Goal: Transaction & Acquisition: Obtain resource

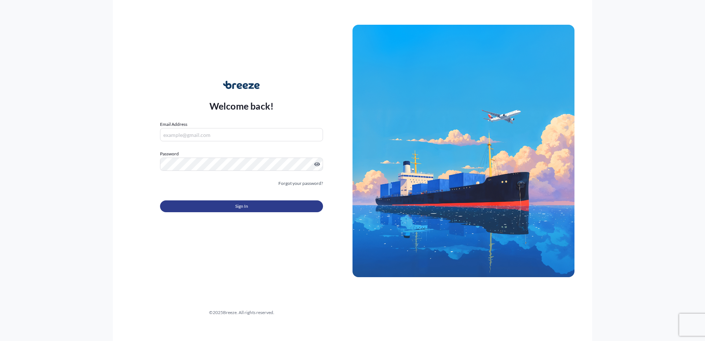
type input "[EMAIL_ADDRESS][DOMAIN_NAME]"
click at [178, 205] on button "Sign In" at bounding box center [241, 206] width 163 height 12
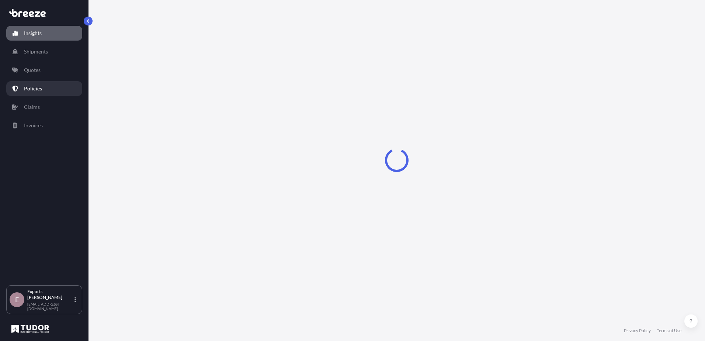
select select "2025"
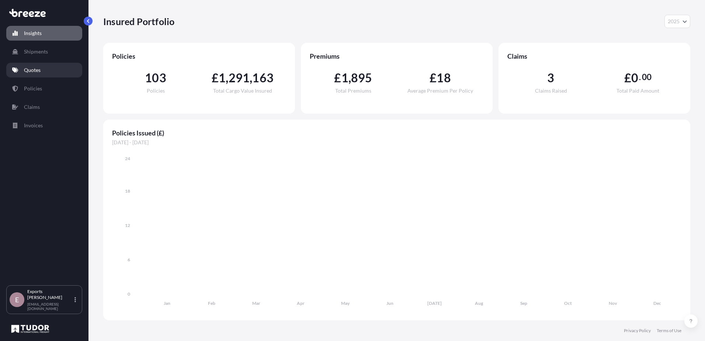
click at [44, 70] on link "Quotes" at bounding box center [44, 70] width 76 height 15
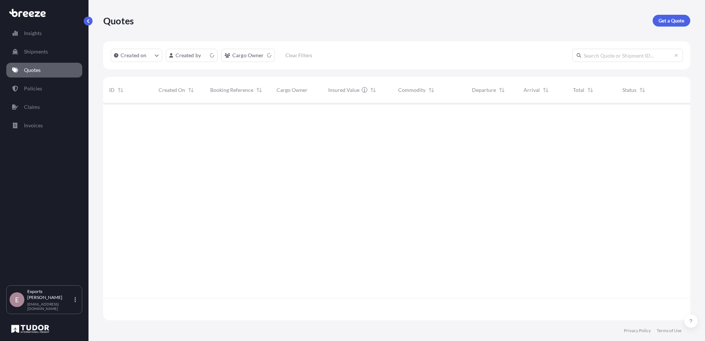
scroll to position [215, 581]
click at [679, 22] on p "Get a Quote" at bounding box center [671, 20] width 26 height 7
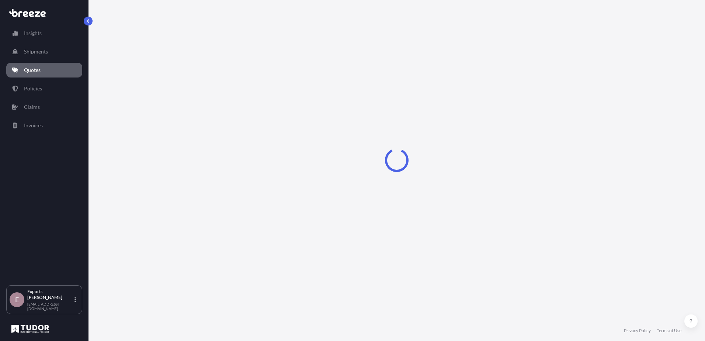
select select "Sea"
select select "1"
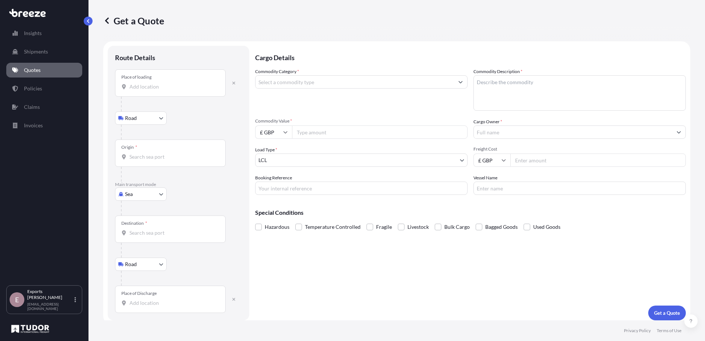
click at [155, 83] on input "Place of loading" at bounding box center [172, 86] width 87 height 7
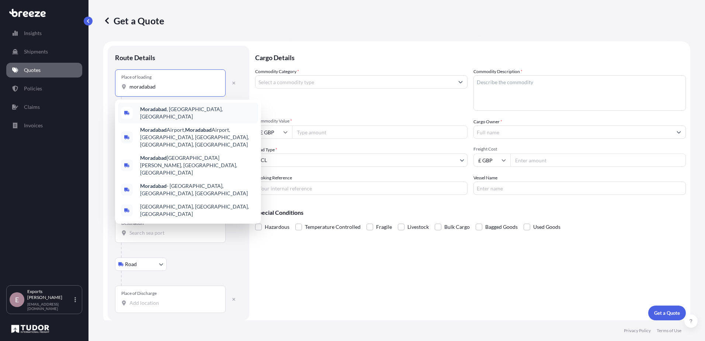
click at [191, 114] on span "[GEOGRAPHIC_DATA] , [GEOGRAPHIC_DATA], [GEOGRAPHIC_DATA]" at bounding box center [197, 112] width 115 height 15
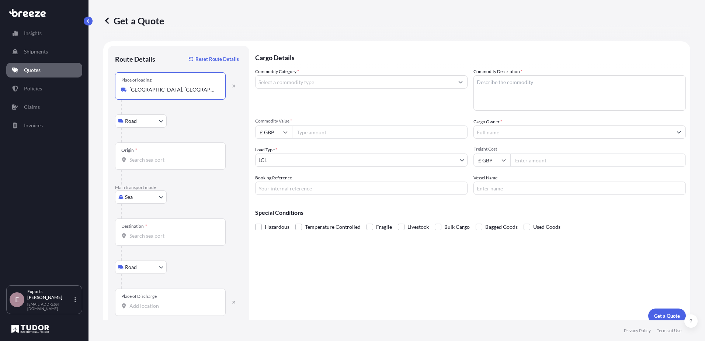
type input "[GEOGRAPHIC_DATA], [GEOGRAPHIC_DATA], [GEOGRAPHIC_DATA]"
click at [154, 163] on div "Origin *" at bounding box center [170, 155] width 111 height 27
click at [154, 163] on input "Origin *" at bounding box center [172, 159] width 87 height 7
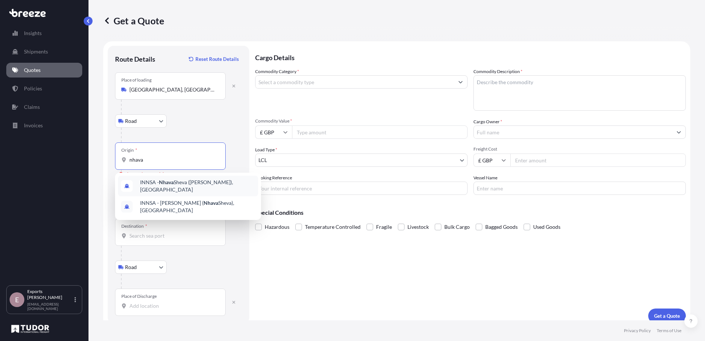
click at [176, 185] on span "INNSA - [GEOGRAPHIC_DATA] ([PERSON_NAME]), [GEOGRAPHIC_DATA]" at bounding box center [197, 185] width 115 height 15
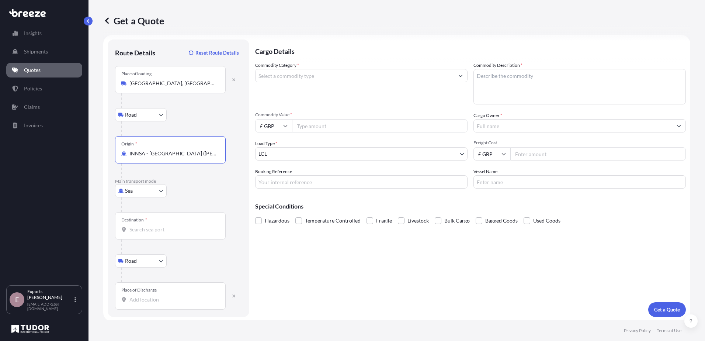
scroll to position [7, 0]
type input "INNSA - [GEOGRAPHIC_DATA] ([PERSON_NAME]), [GEOGRAPHIC_DATA]"
click at [160, 230] on input "Destination *" at bounding box center [172, 227] width 87 height 7
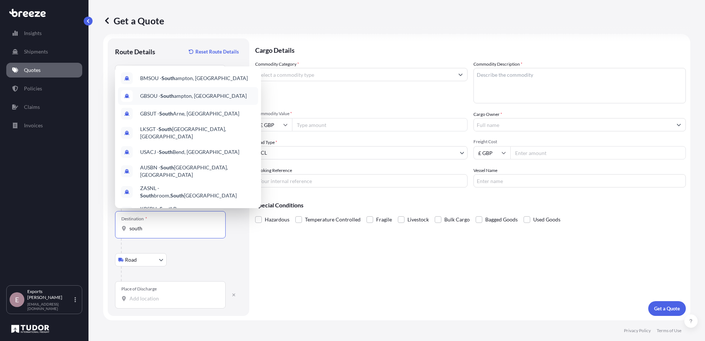
click at [221, 95] on span "GBSOU - [GEOGRAPHIC_DATA], [GEOGRAPHIC_DATA]" at bounding box center [193, 95] width 107 height 7
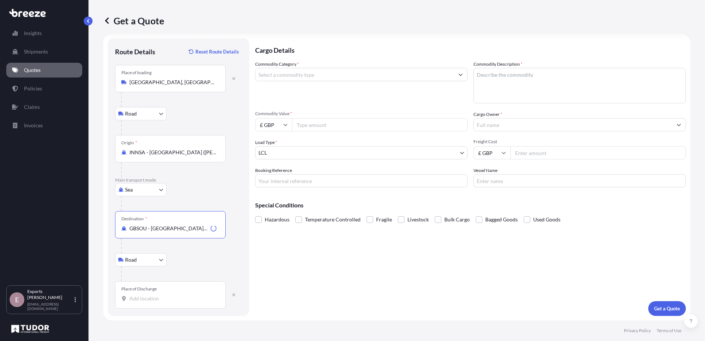
type input "GBSOU - [GEOGRAPHIC_DATA], [GEOGRAPHIC_DATA]"
click at [150, 298] on input "Place of Discharge" at bounding box center [172, 298] width 87 height 7
click at [174, 327] on div "[STREET_ADDRESS]" at bounding box center [188, 328] width 140 height 28
type input "[STREET_ADDRESS]"
click at [296, 77] on input "Commodity Category *" at bounding box center [354, 74] width 198 height 13
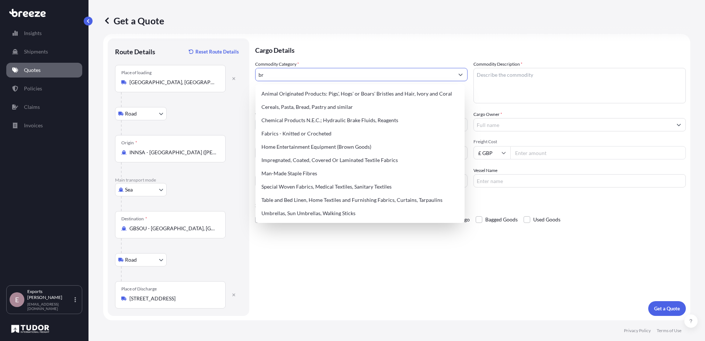
type input "b"
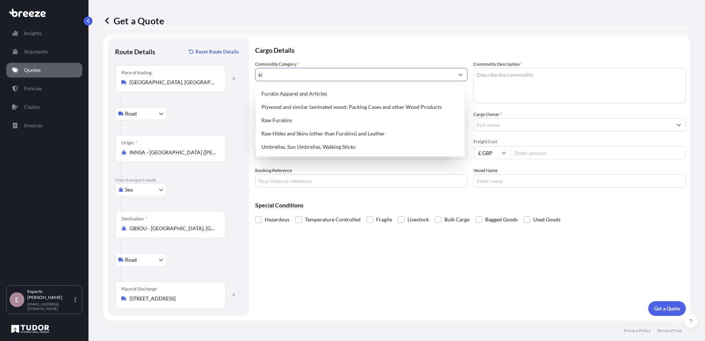
type input "k"
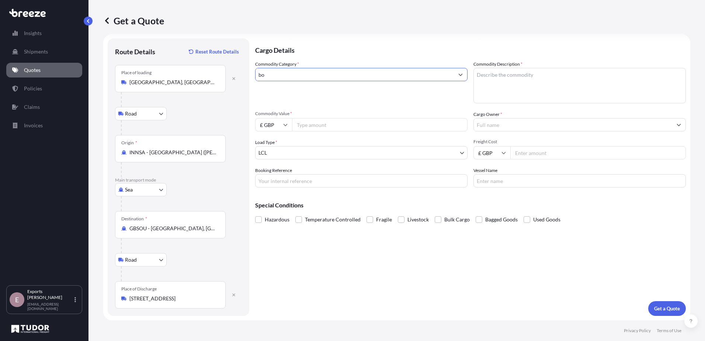
type input "b"
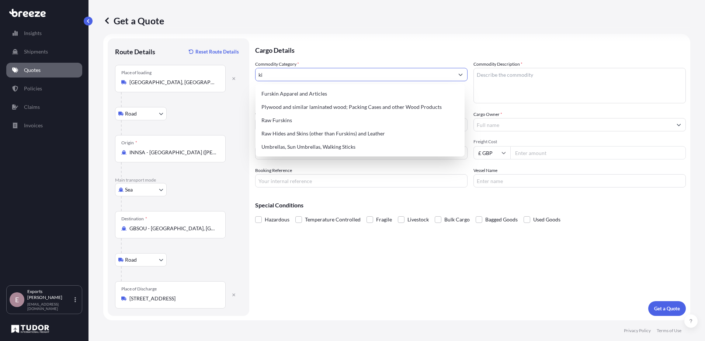
type input "k"
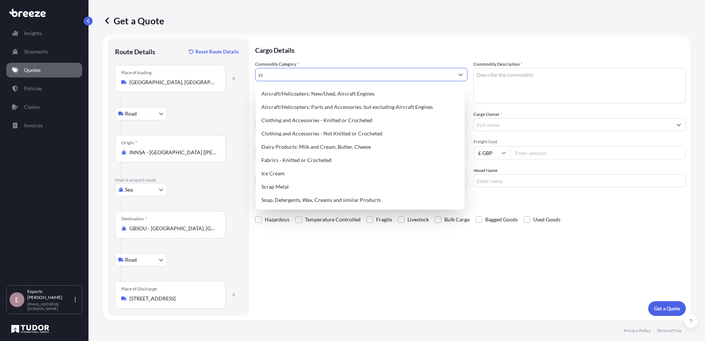
type input "c"
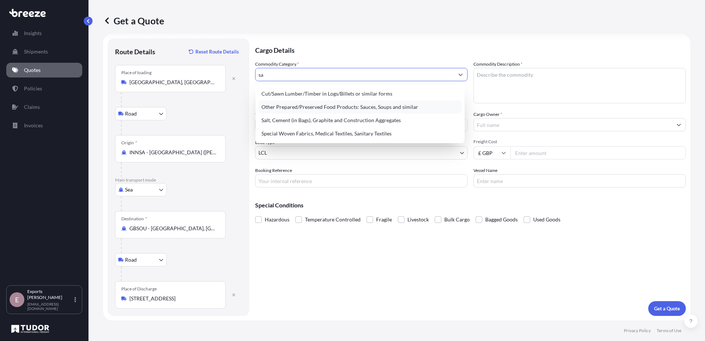
type input "s"
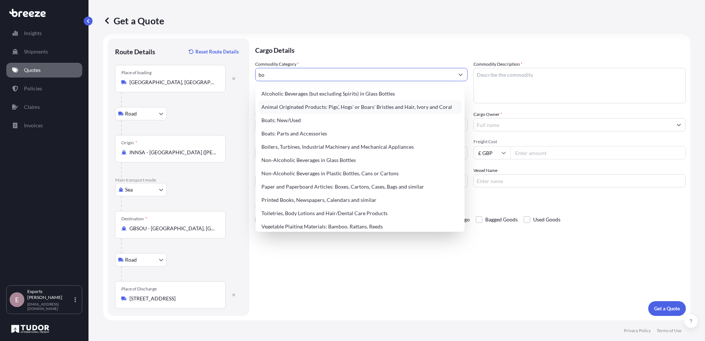
type input "b"
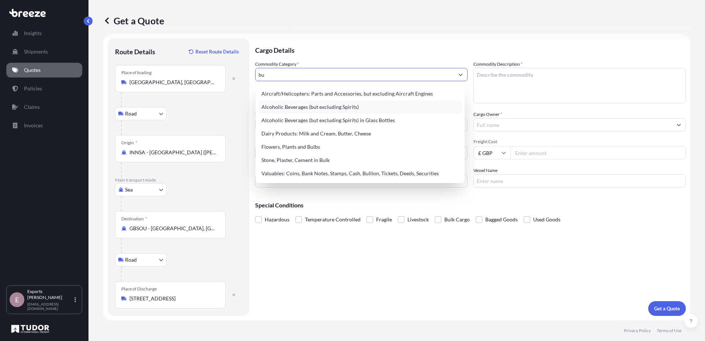
type input "b"
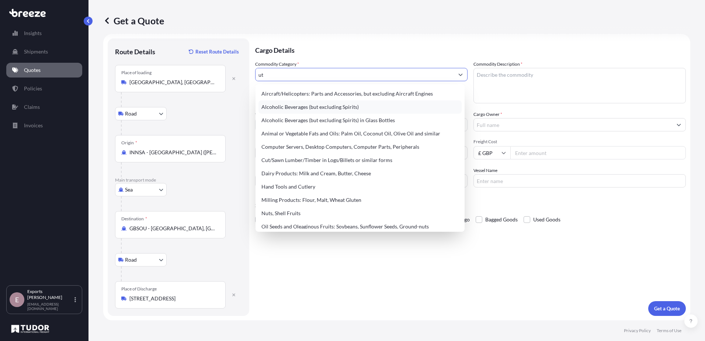
type input "u"
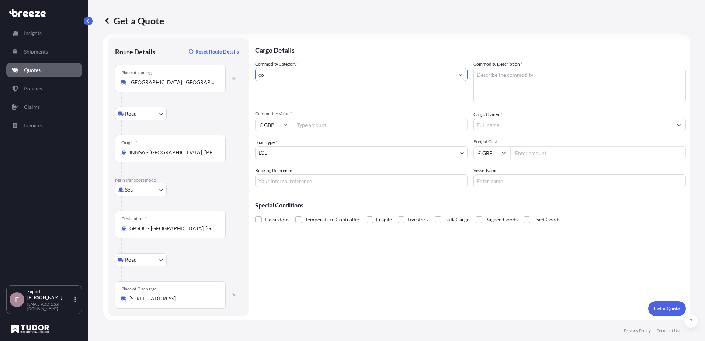
type input "c"
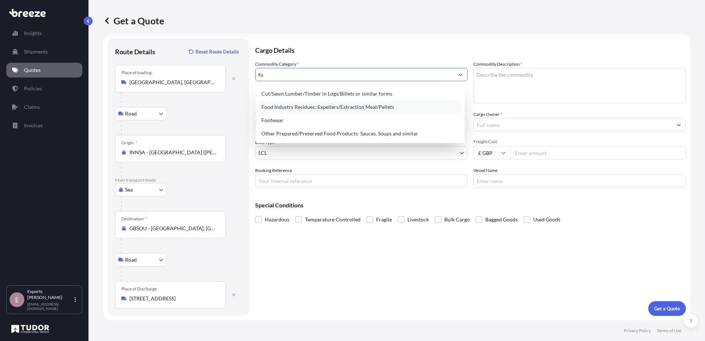
type input "f"
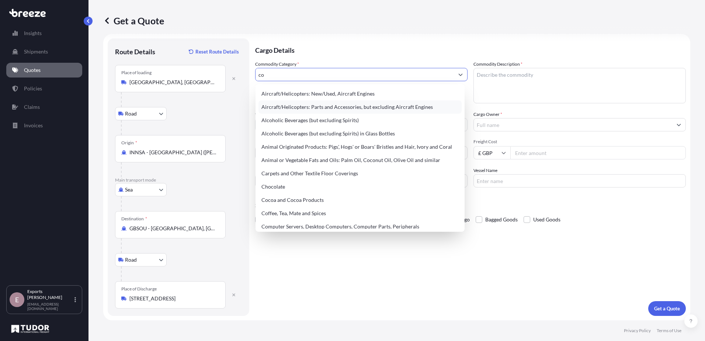
type input "c"
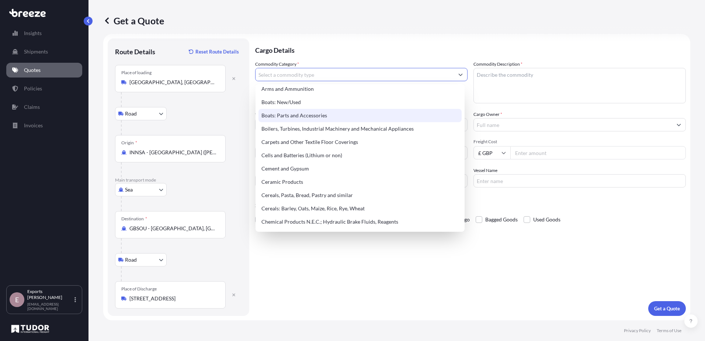
scroll to position [111, 0]
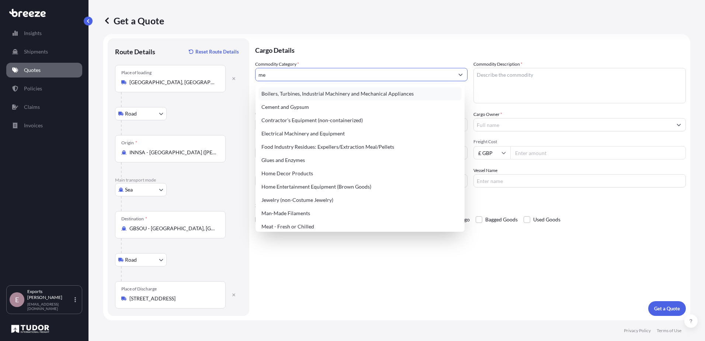
type input "m"
type input "t"
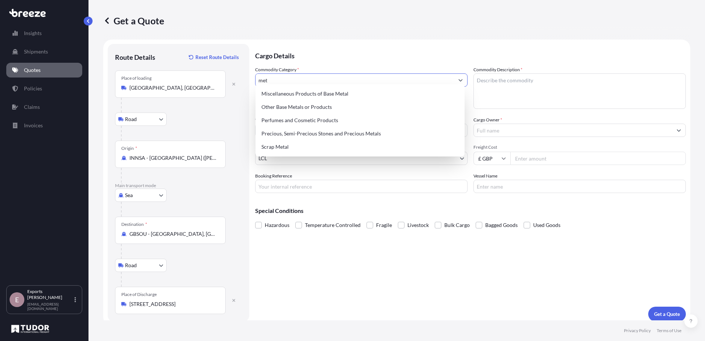
scroll to position [0, 0]
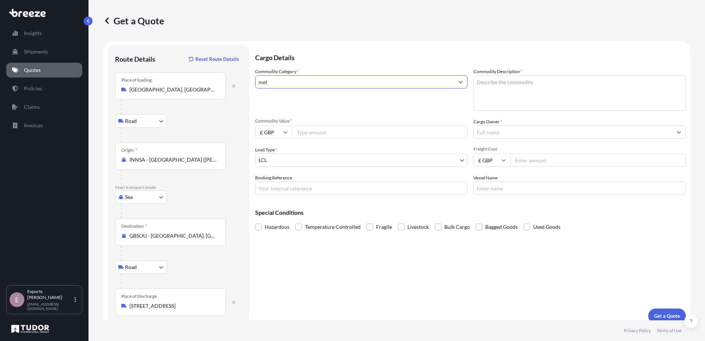
click at [319, 82] on input "met" at bounding box center [354, 81] width 198 height 13
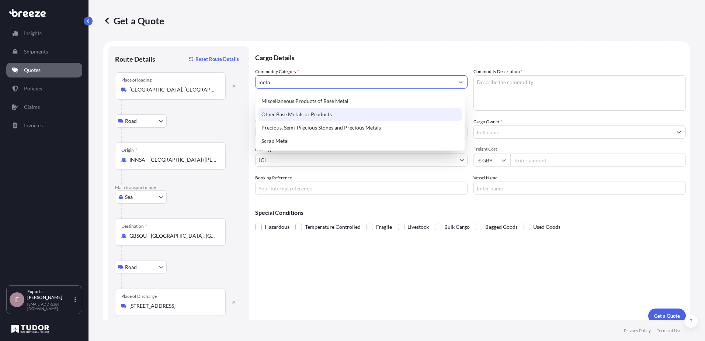
click at [307, 117] on div "Other Base Metals or Products" at bounding box center [359, 114] width 203 height 13
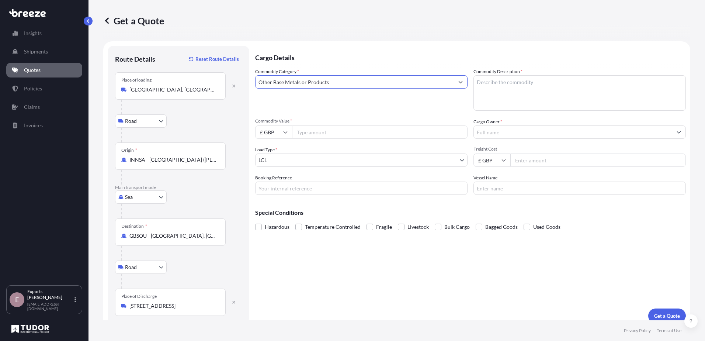
type input "Other Base Metals or Products"
click at [508, 88] on textarea "Commodity Description *" at bounding box center [579, 92] width 212 height 35
click at [530, 86] on textarea "kitchen utensis" at bounding box center [579, 92] width 212 height 35
drag, startPoint x: 518, startPoint y: 84, endPoint x: 492, endPoint y: 86, distance: 25.5
click at [492, 86] on textarea "kitchen utensis" at bounding box center [579, 92] width 212 height 35
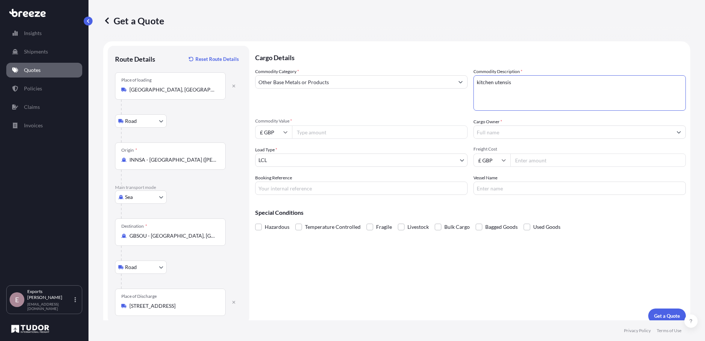
paste textarea "l"
type textarea "kitchen utensils"
click at [316, 132] on input "Commodity Value *" at bounding box center [379, 131] width 175 height 13
type input "3000"
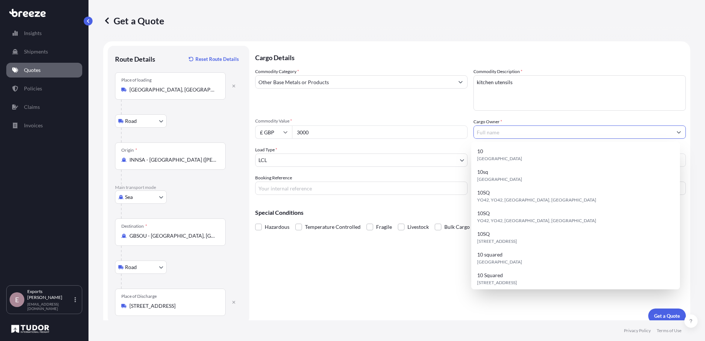
click at [484, 129] on input "Cargo Owner *" at bounding box center [573, 131] width 198 height 13
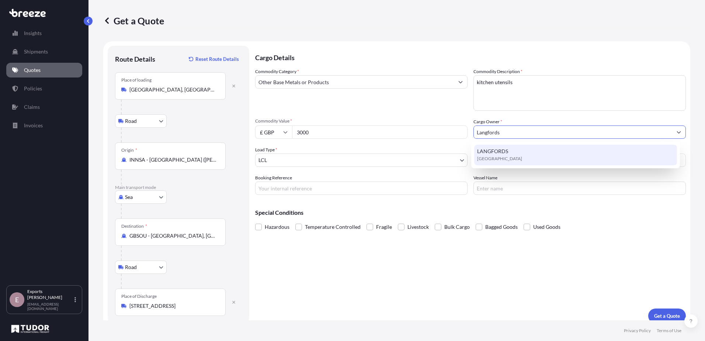
click at [494, 150] on span "LANGFORDS" at bounding box center [492, 150] width 31 height 7
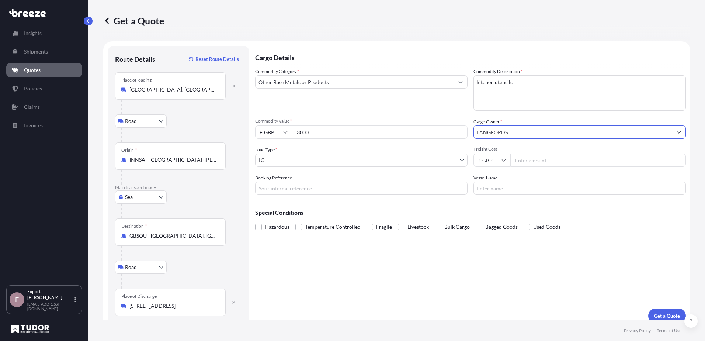
type input "LANGFORDS"
click at [334, 192] on input "Booking Reference" at bounding box center [361, 187] width 212 height 13
click at [535, 159] on input "Freight Cost" at bounding box center [597, 159] width 175 height 13
click at [541, 161] on input "Freight Cost" at bounding box center [597, 159] width 175 height 13
click at [571, 166] on input "Freight Cost" at bounding box center [597, 159] width 175 height 13
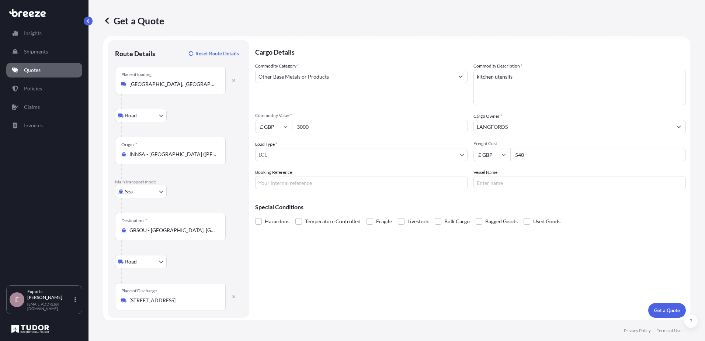
scroll to position [7, 0]
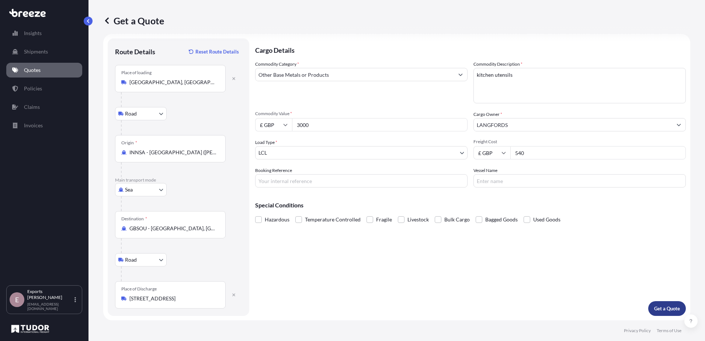
type input "540"
click at [654, 309] on p "Get a Quote" at bounding box center [667, 307] width 26 height 7
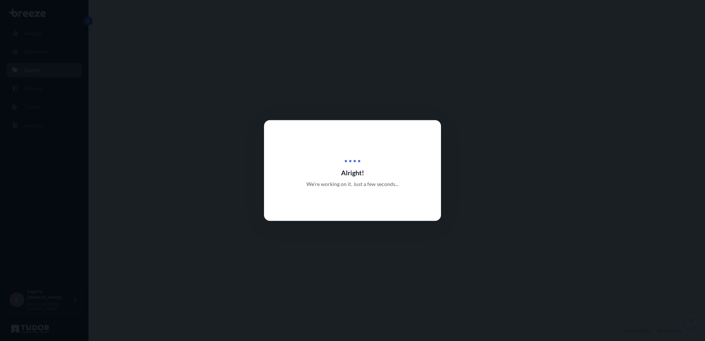
select select "Road"
select select "Sea"
select select "Road"
select select "1"
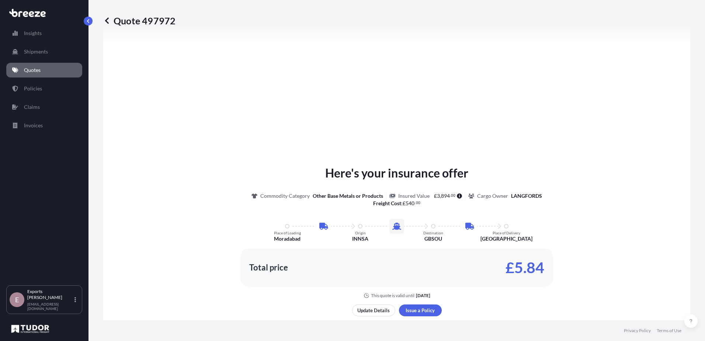
scroll to position [369, 0]
